Goal: Communication & Community: Answer question/provide support

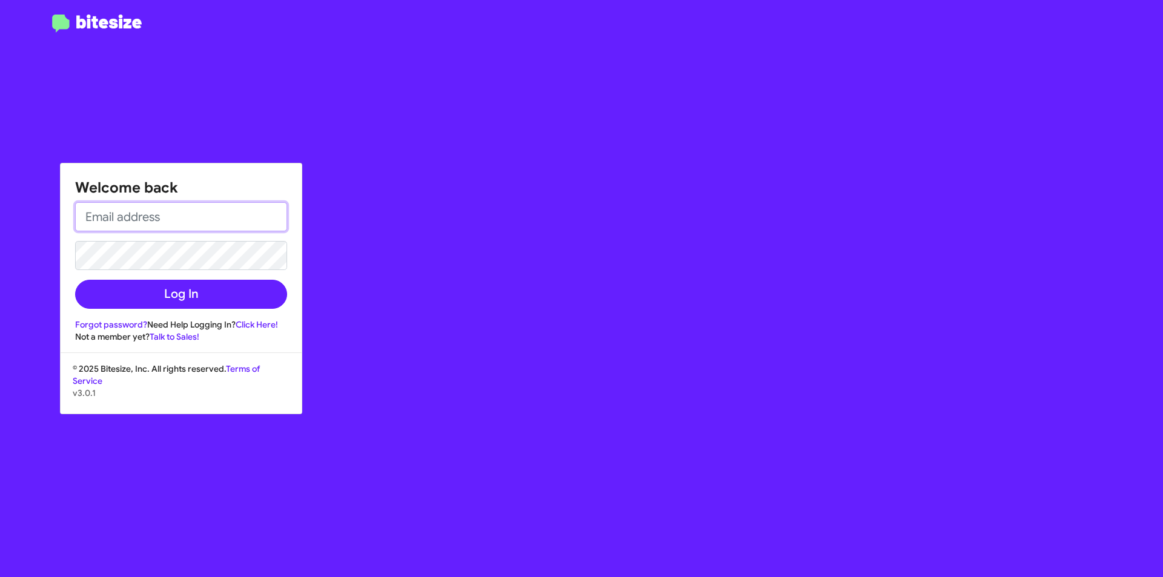
click at [92, 219] on input "email" at bounding box center [181, 216] width 212 height 29
click at [108, 223] on input "email" at bounding box center [181, 216] width 212 height 29
type input "[EMAIL_ADDRESS][DOMAIN_NAME]"
click at [75, 280] on button "Log In" at bounding box center [181, 294] width 212 height 29
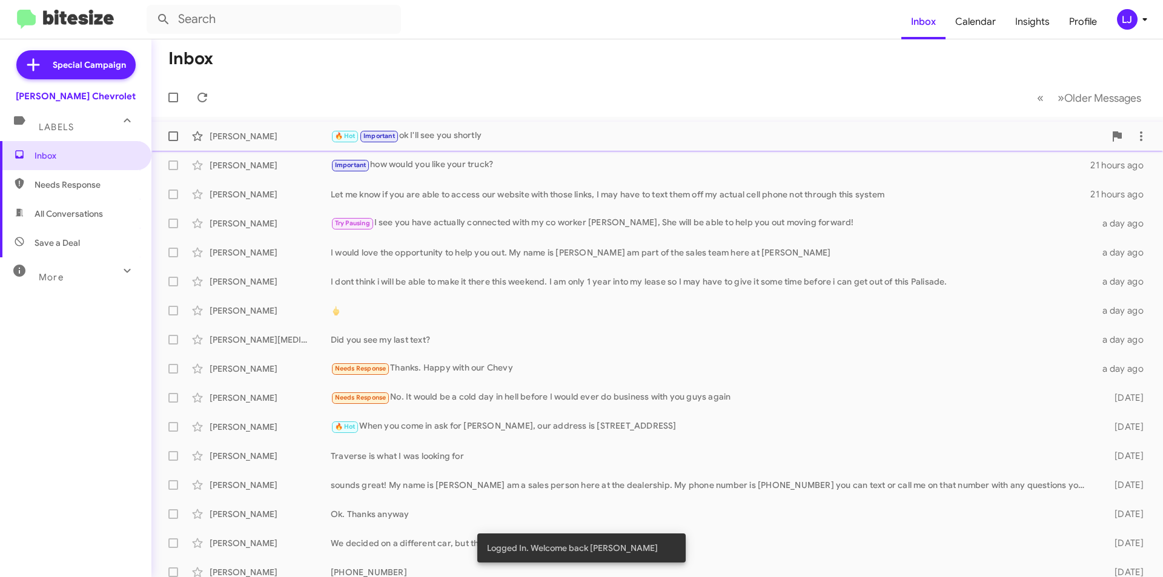
click at [485, 139] on div "🔥 Hot Important ok I'll see you shortly" at bounding box center [718, 136] width 774 height 14
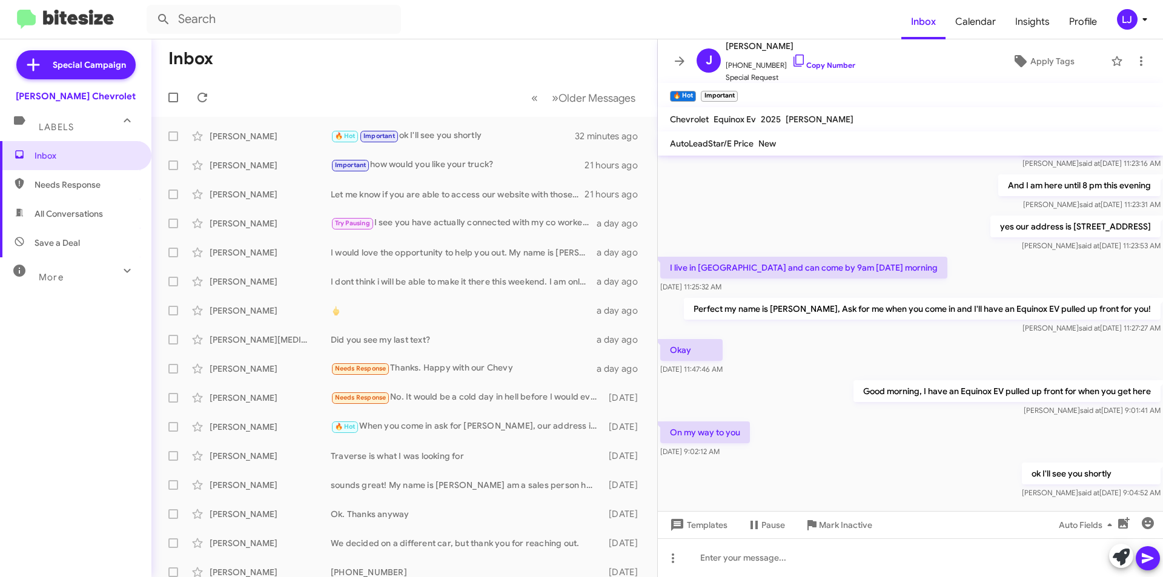
scroll to position [348, 0]
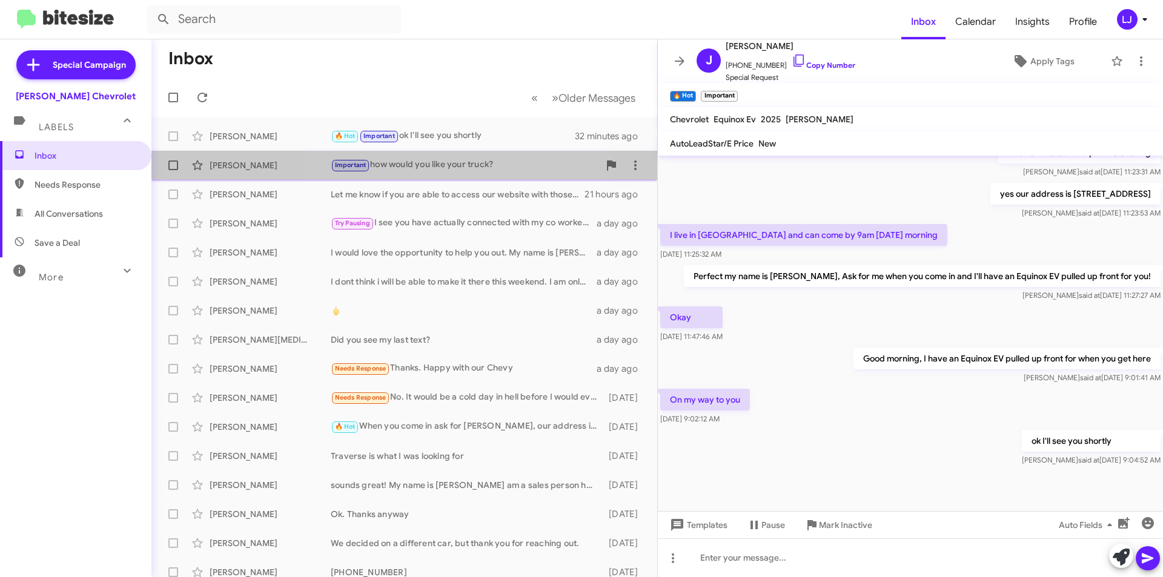
click at [426, 165] on div "Important how would you like your truck?" at bounding box center [465, 165] width 268 height 14
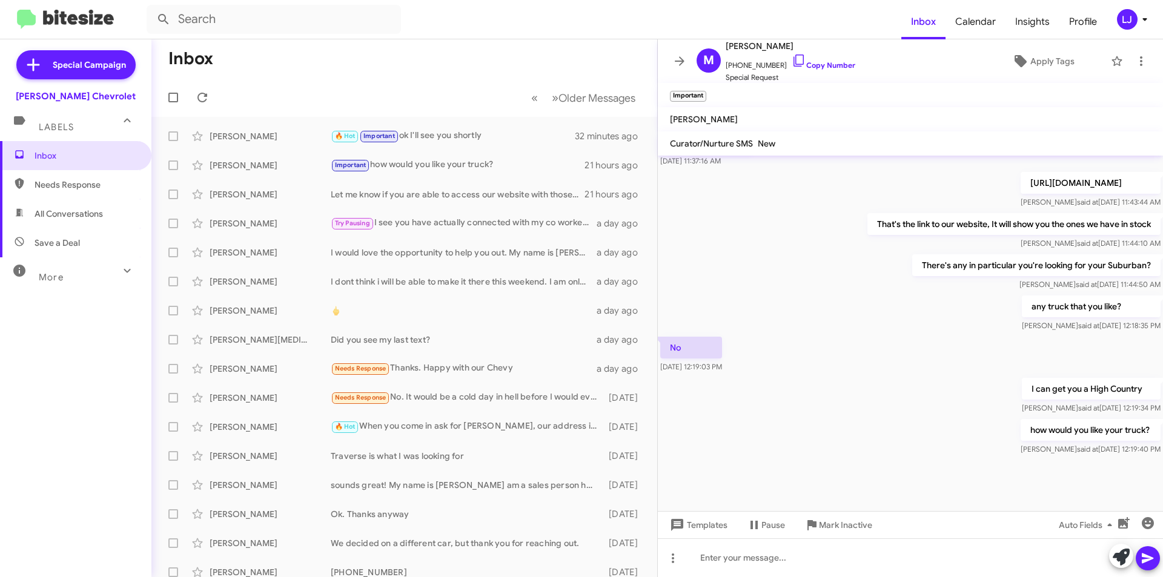
scroll to position [574, 0]
click at [454, 203] on div "[PERSON_NAME] Let me know if you are able to access our website with those link…" at bounding box center [404, 194] width 487 height 24
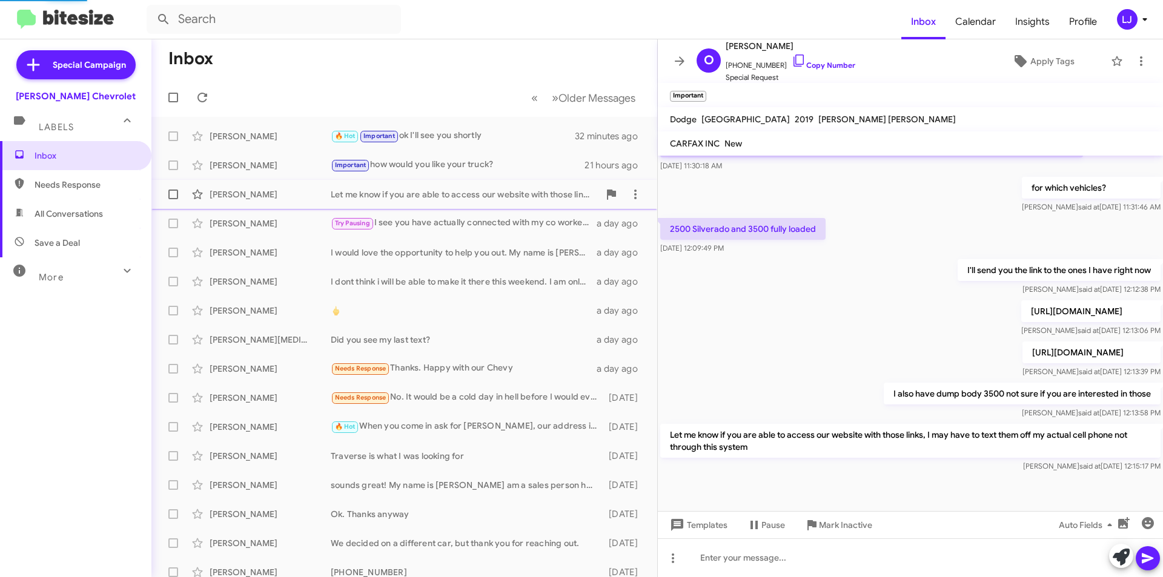
scroll to position [321, 0]
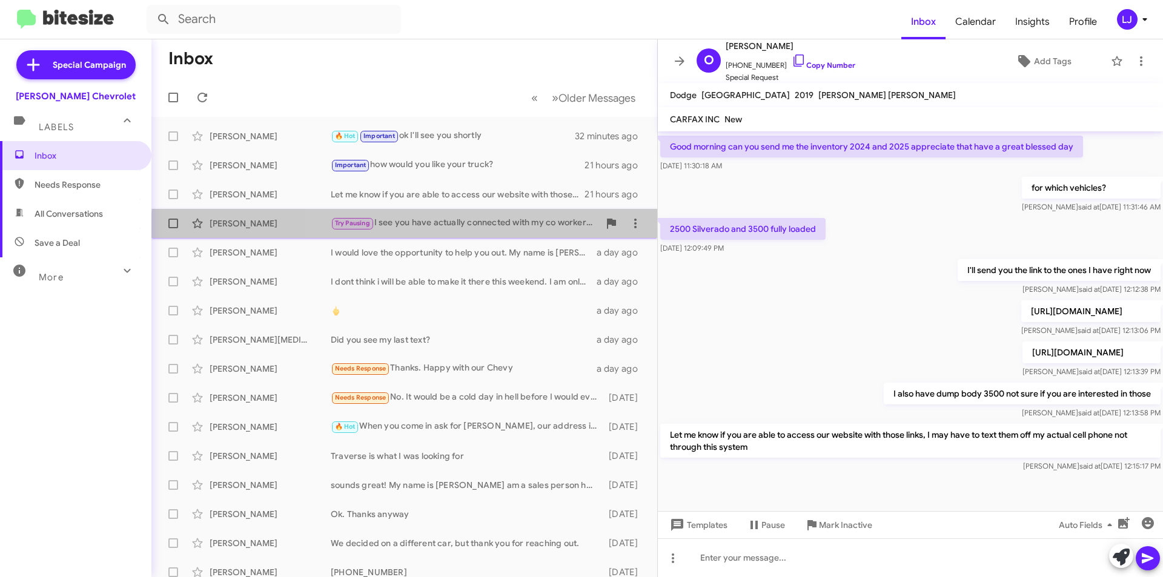
click at [536, 234] on div "[PERSON_NAME] Try Pausing I see you have actually connected with my co worker […" at bounding box center [404, 223] width 487 height 24
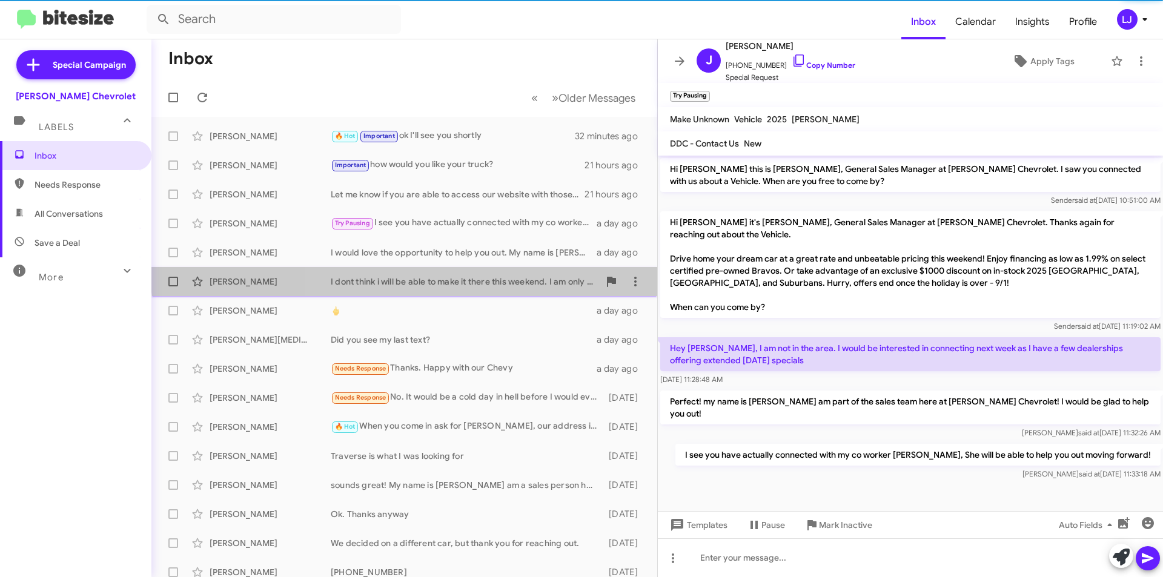
click at [508, 272] on div "[PERSON_NAME] I dont think i will be able to make it there this weekend. I am o…" at bounding box center [404, 282] width 487 height 24
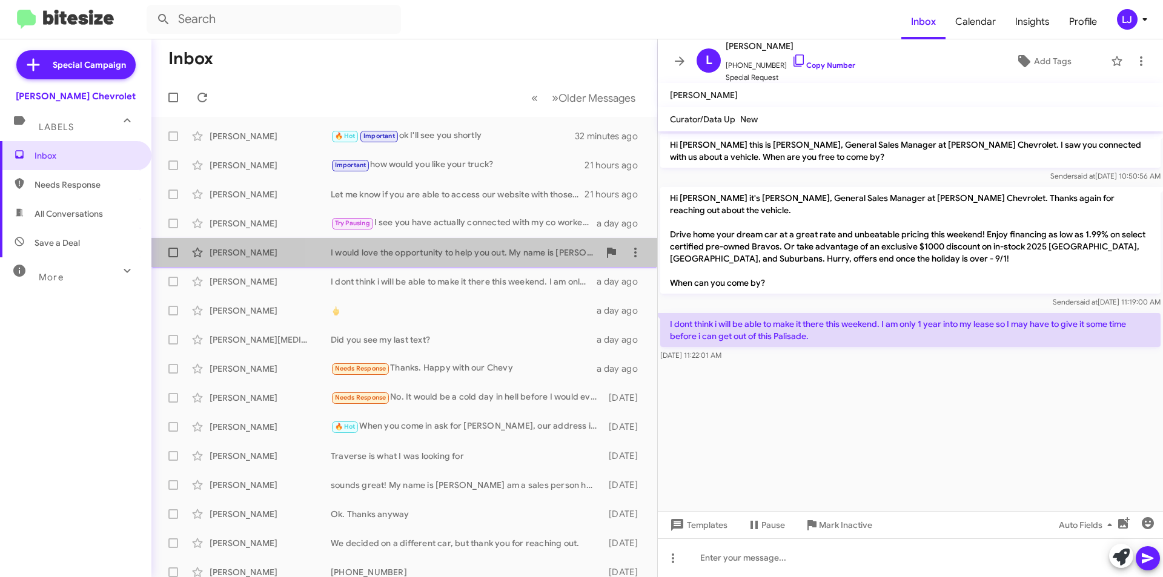
click at [500, 248] on div "I would love the opportunity to help you out. My name is [PERSON_NAME] am part …" at bounding box center [465, 253] width 268 height 12
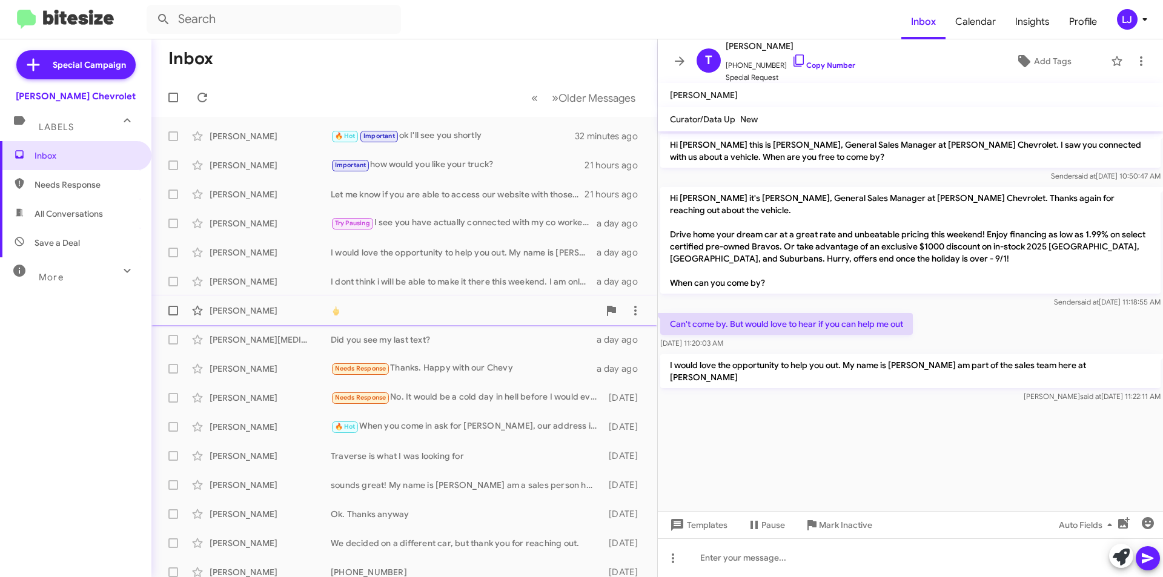
click at [492, 313] on div "🖕" at bounding box center [465, 311] width 268 height 12
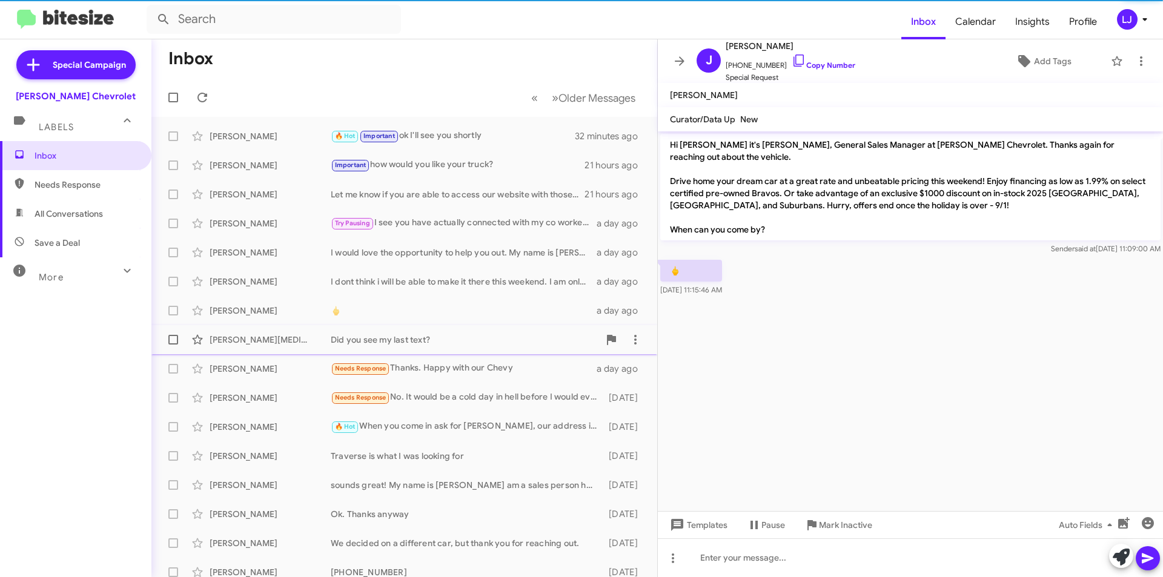
click at [479, 345] on div "Did you see my last text?" at bounding box center [465, 340] width 268 height 12
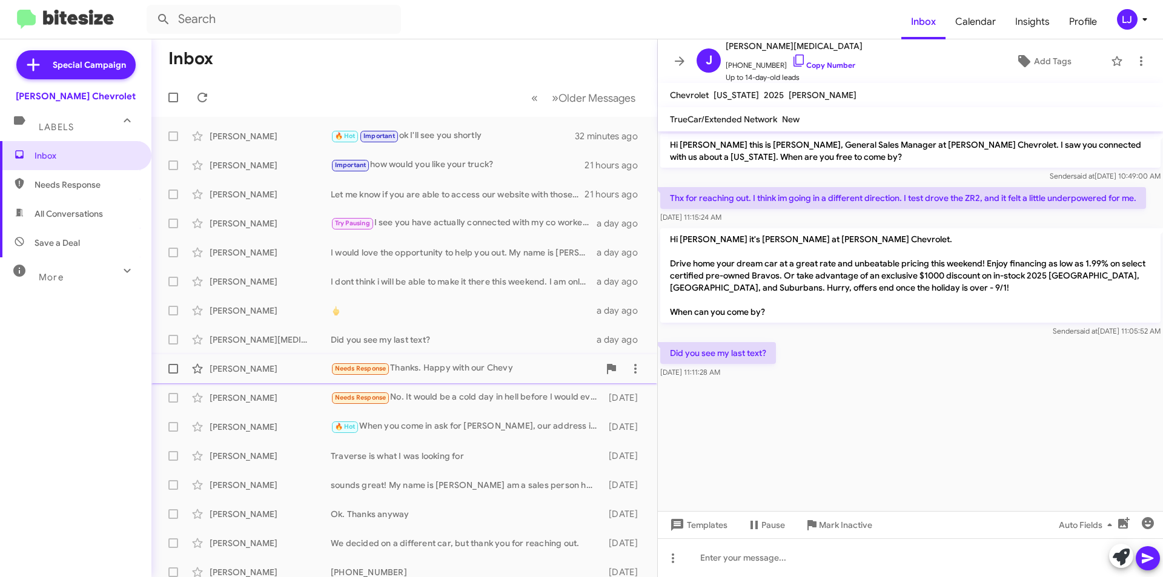
click at [430, 371] on div "Needs Response Thanks. Happy with our Chevy" at bounding box center [465, 369] width 268 height 14
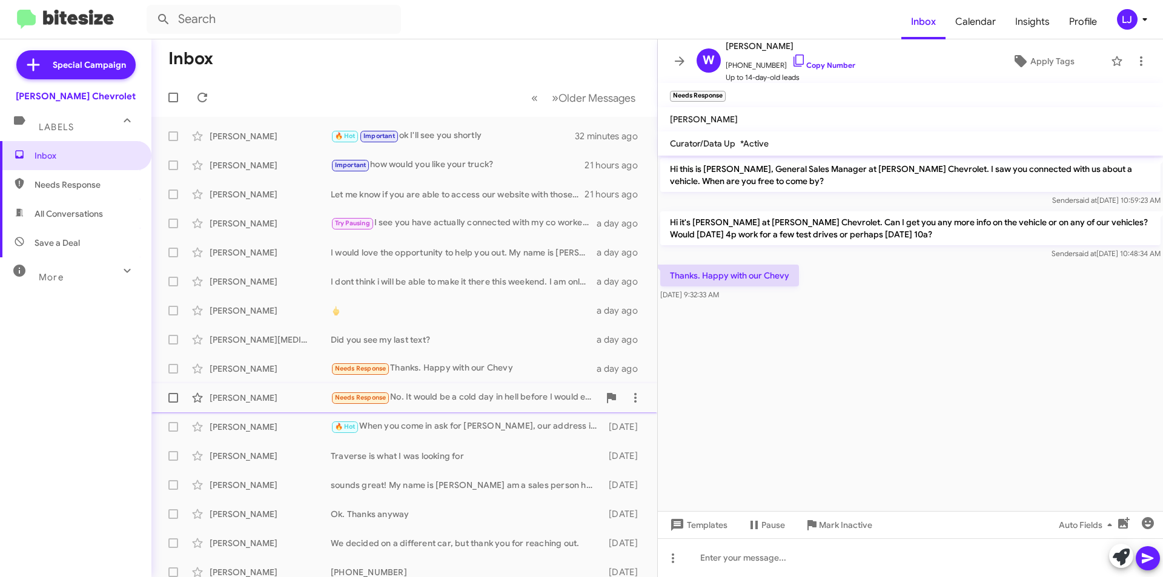
click at [433, 396] on div "Needs Response No. It would be a cold day in hell before I would ever do busine…" at bounding box center [465, 398] width 268 height 14
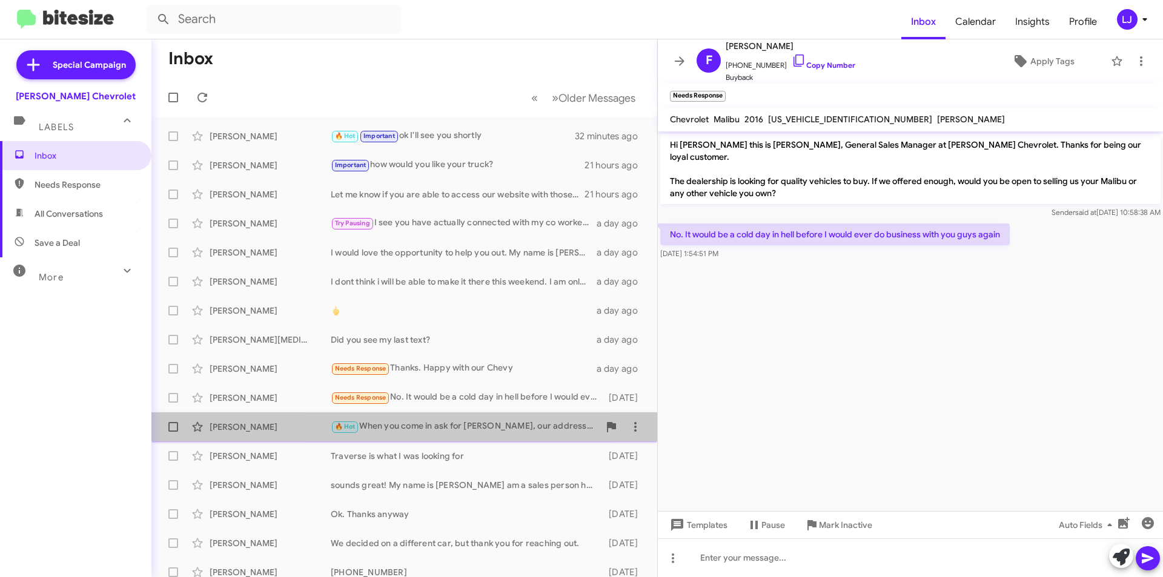
click at [440, 417] on div "[PERSON_NAME] 🔥 Hot When you come in ask for [PERSON_NAME], our address is [STR…" at bounding box center [404, 427] width 487 height 24
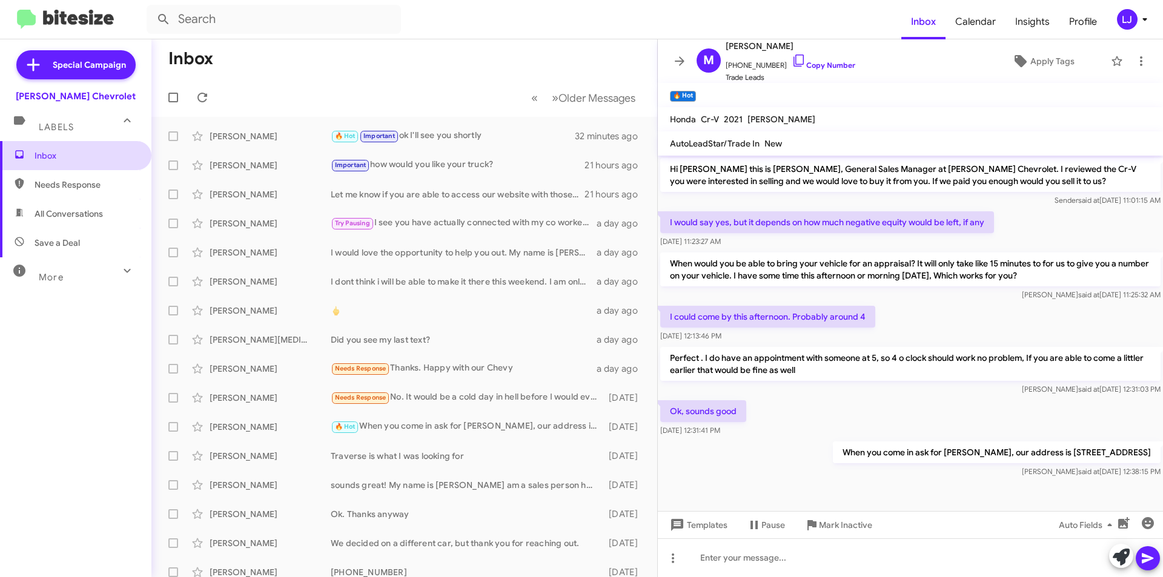
click at [77, 150] on span "Inbox" at bounding box center [86, 156] width 103 height 12
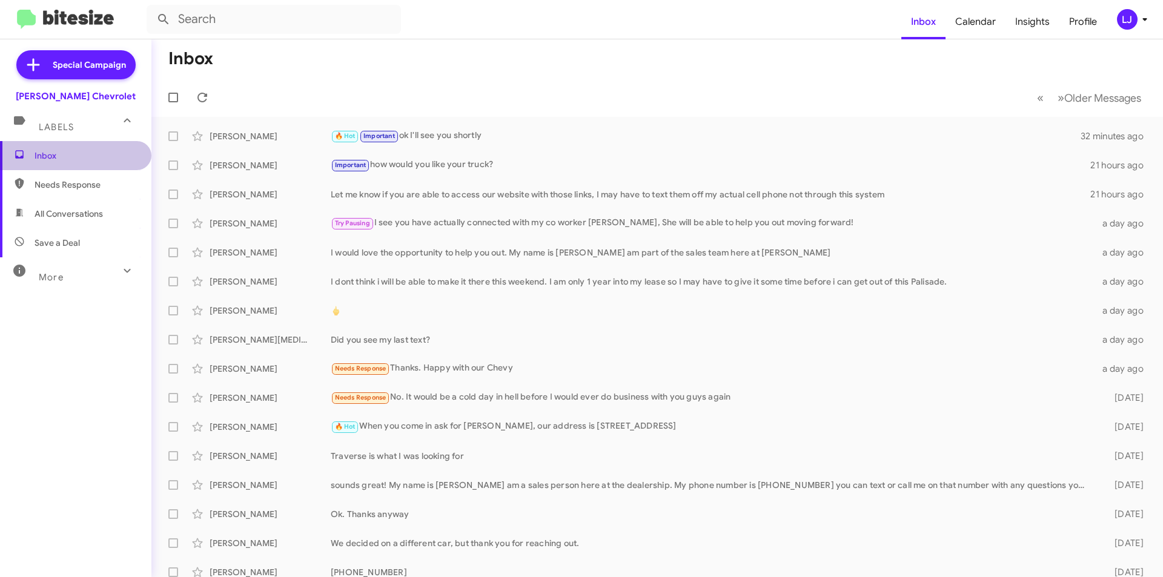
click at [104, 159] on span "Inbox" at bounding box center [86, 156] width 103 height 12
click at [430, 136] on div "🔥 Hot Important ok I'll see you shortly" at bounding box center [718, 136] width 774 height 14
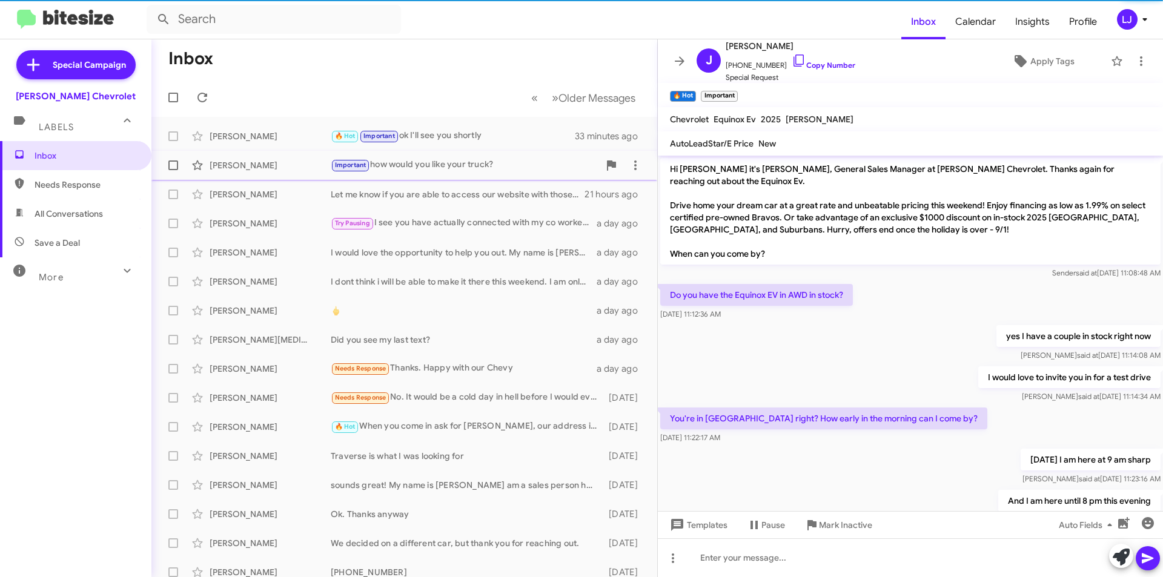
scroll to position [324, 0]
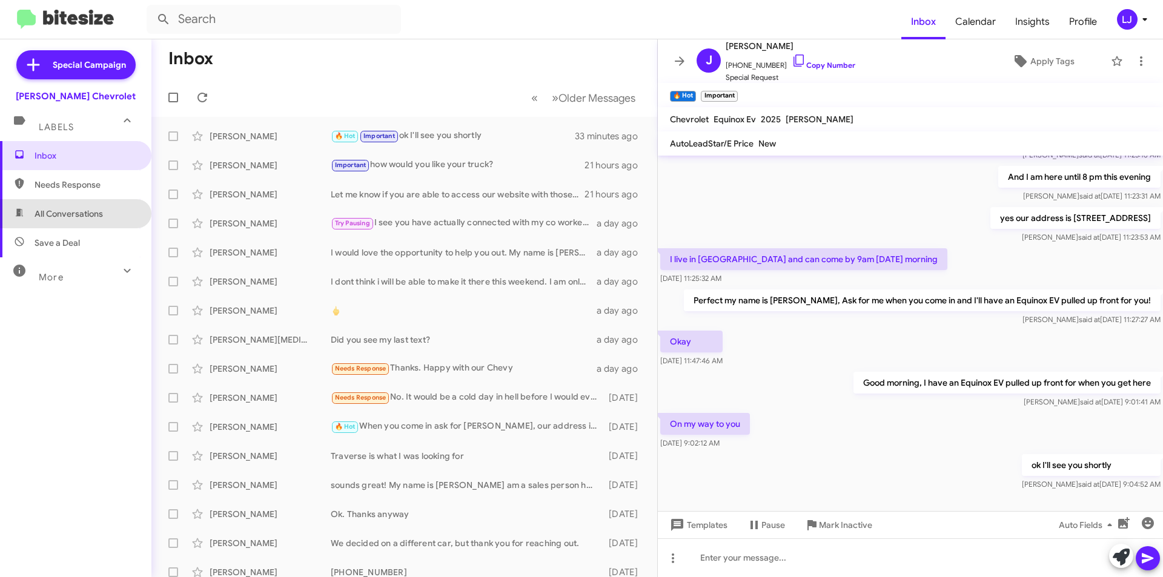
click at [79, 205] on span "All Conversations" at bounding box center [75, 213] width 151 height 29
type input "in:all-conversations"
